Goal: Find specific page/section: Find specific page/section

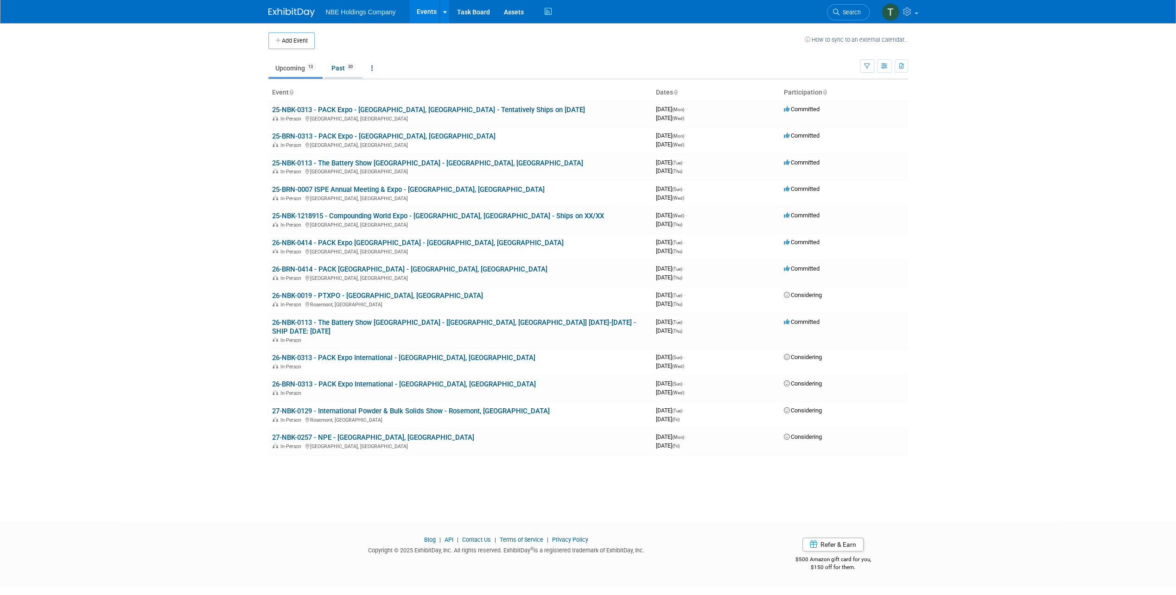
click at [336, 67] on link "Past 30" at bounding box center [343, 68] width 38 height 18
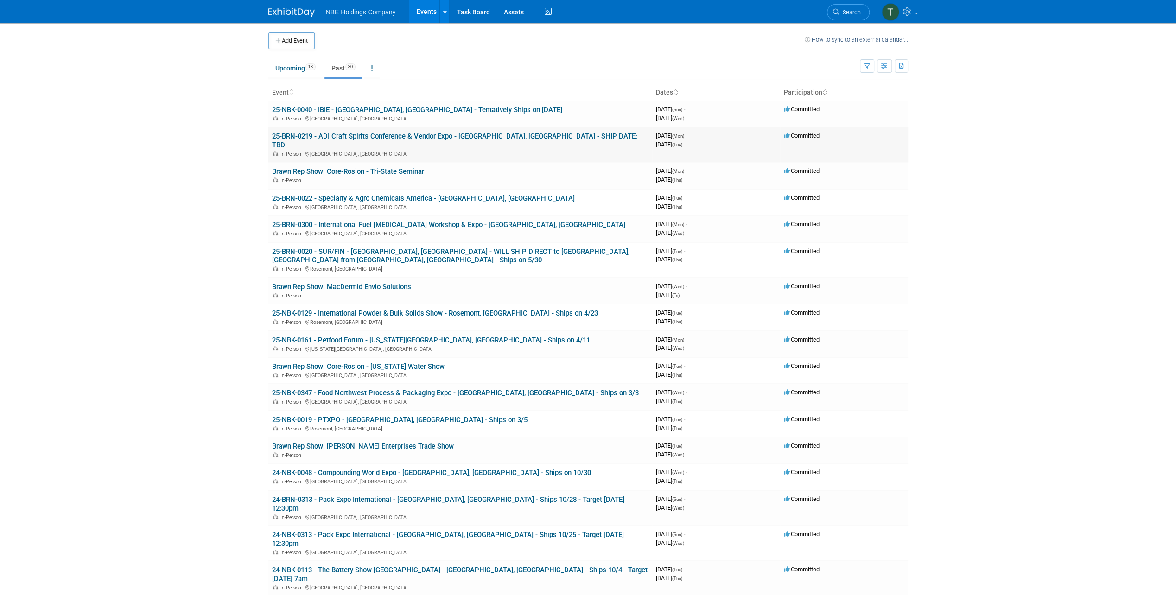
click at [339, 135] on link "25-BRN-0219 - ADI Craft Spirits Conference & Vendor Expo - [GEOGRAPHIC_DATA], […" at bounding box center [454, 140] width 365 height 17
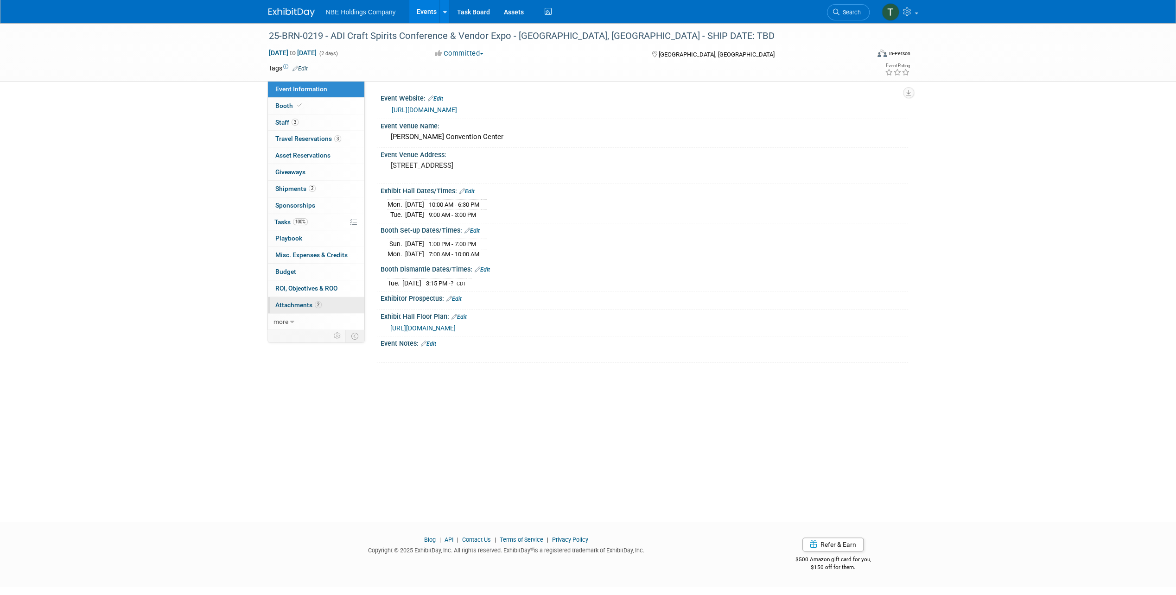
click at [306, 301] on span "Attachments 2" at bounding box center [298, 304] width 46 height 7
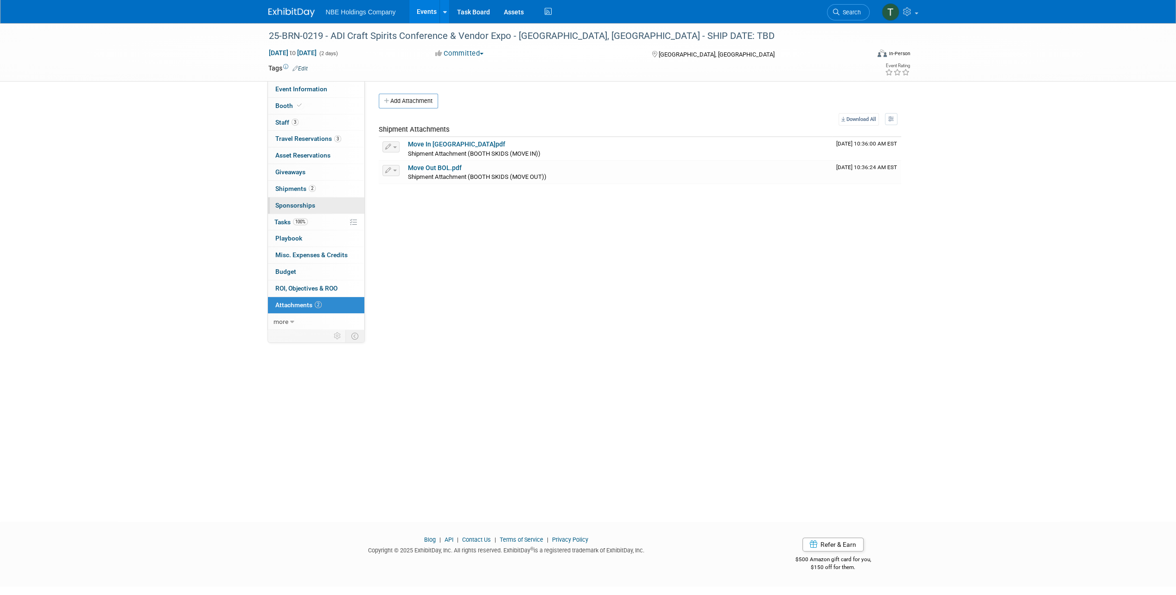
click at [324, 201] on link "0 Sponsorships 0" at bounding box center [316, 205] width 96 height 16
